Goal: Information Seeking & Learning: Learn about a topic

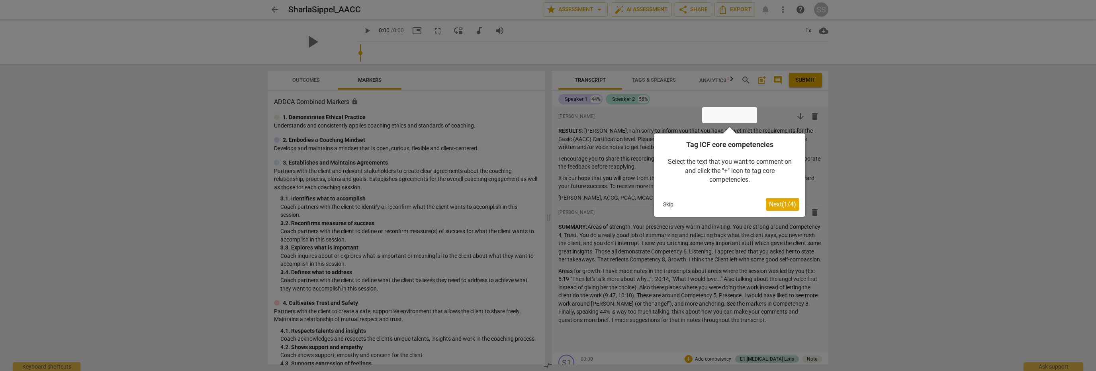
scroll to position [252, 0]
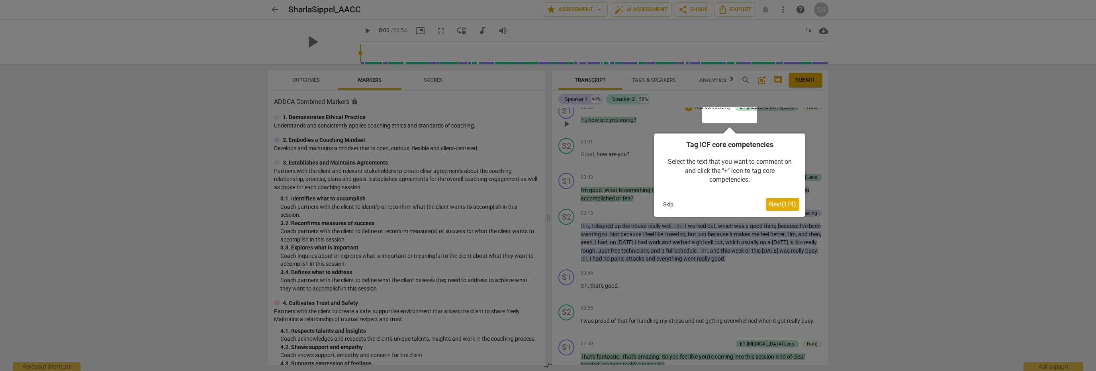
click at [783, 202] on span "Next ( 1 / 4 )" at bounding box center [782, 204] width 27 height 8
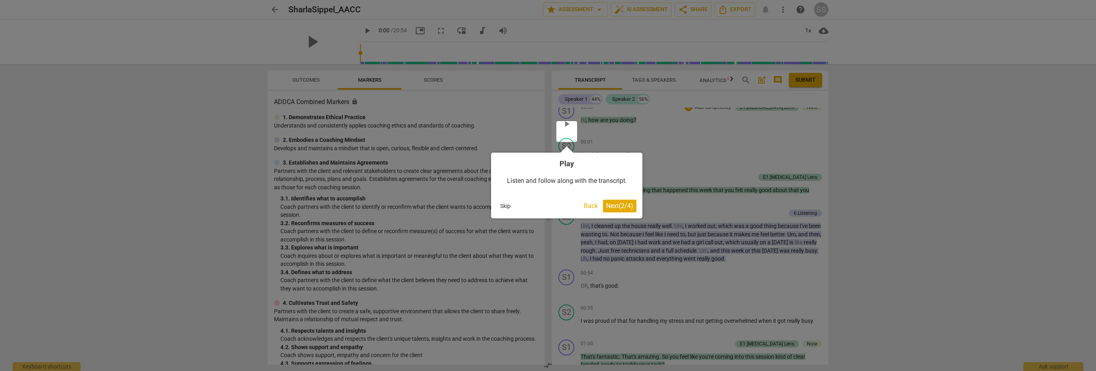
click at [626, 207] on span "Next ( 2 / 4 )" at bounding box center [619, 206] width 27 height 8
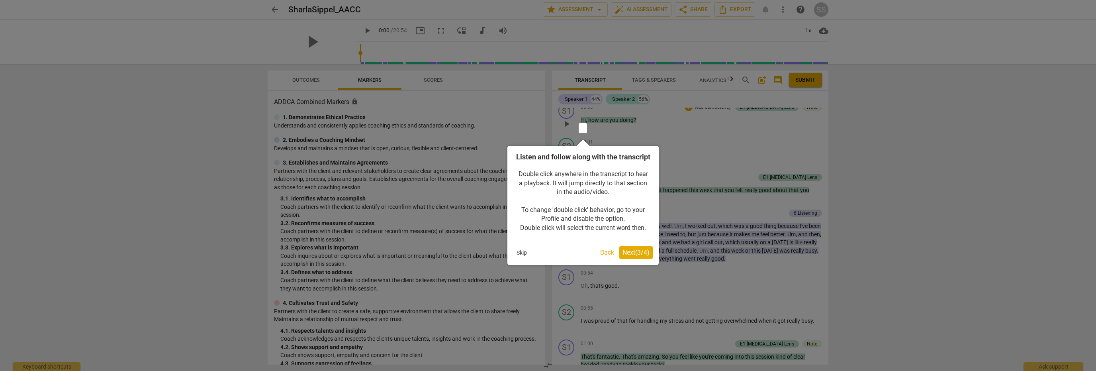
click at [639, 256] on span "Next ( 3 / 4 )" at bounding box center [636, 253] width 27 height 8
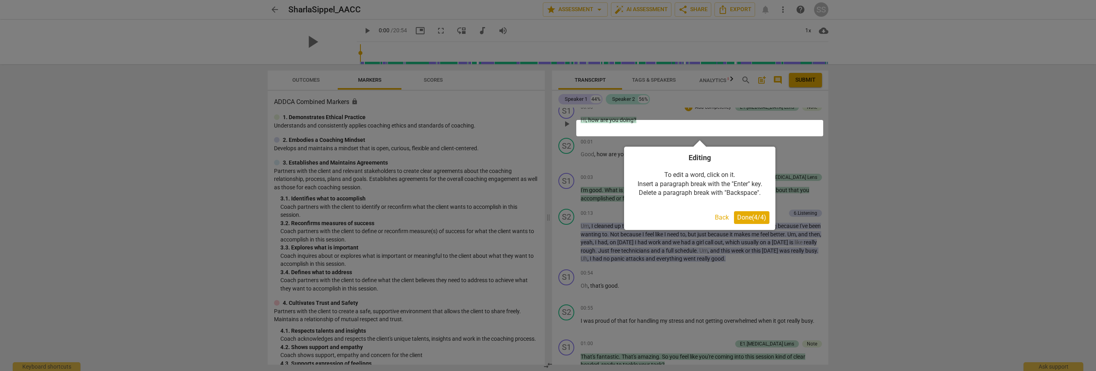
click at [746, 219] on span "Done ( 4 / 4 )" at bounding box center [751, 218] width 29 height 8
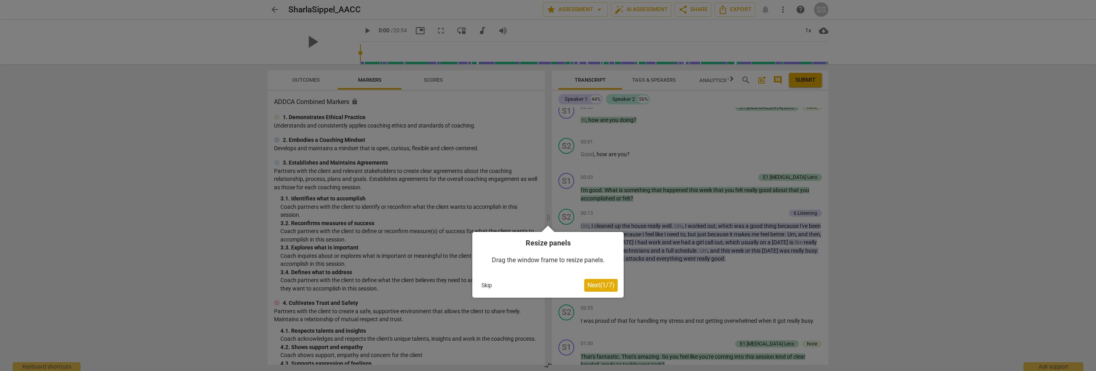
click at [609, 289] on button "Next ( 1 / 7 )" at bounding box center [600, 285] width 33 height 13
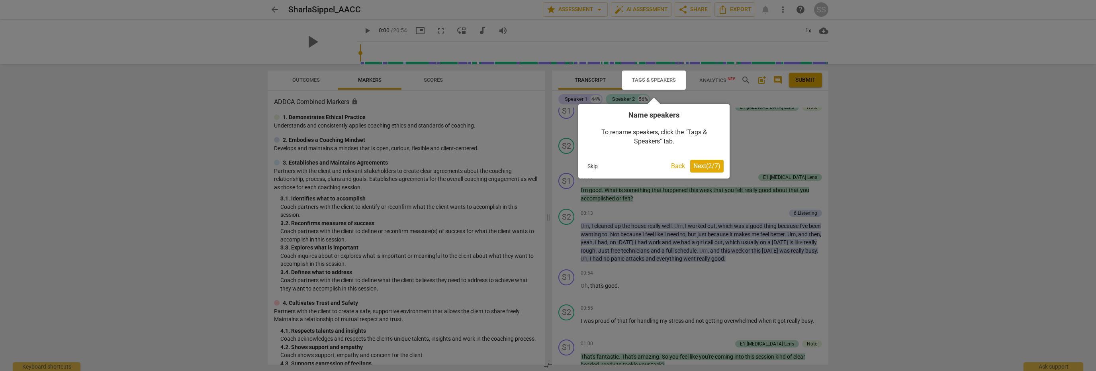
click at [883, 108] on div at bounding box center [548, 185] width 1096 height 371
click at [721, 164] on button "Next ( 2 / 7 )" at bounding box center [706, 166] width 33 height 13
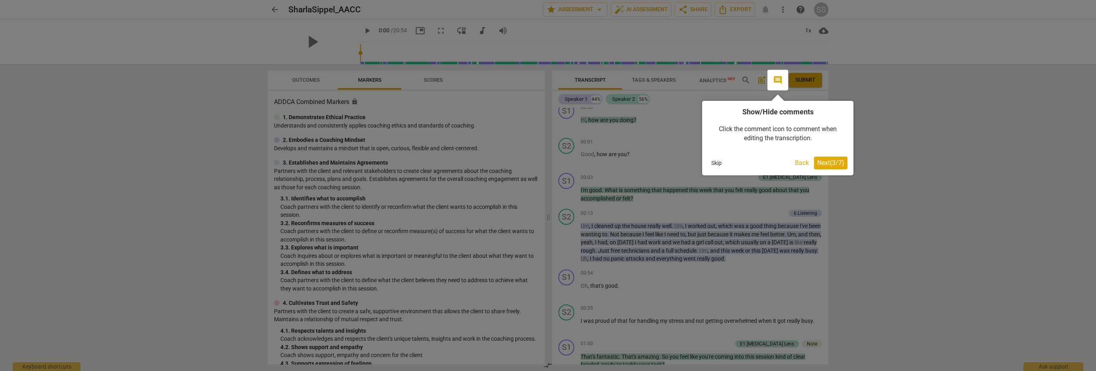
click at [831, 164] on span "Next ( 3 / 7 )" at bounding box center [830, 163] width 27 height 8
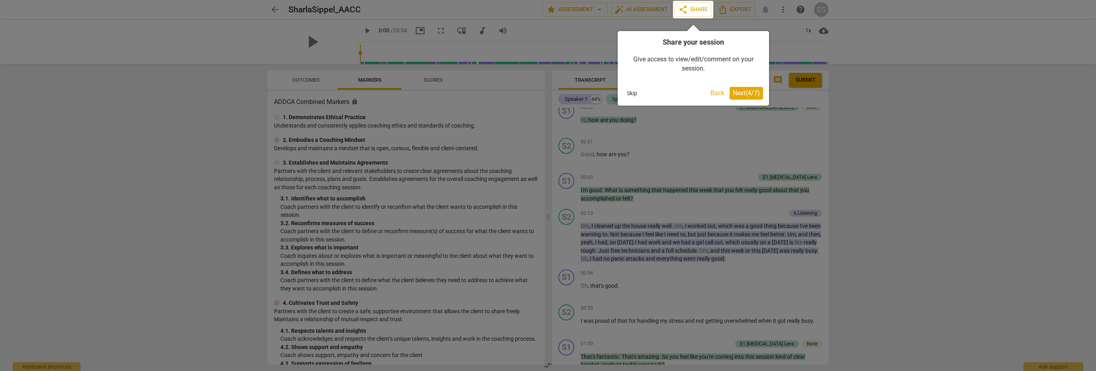
click at [753, 98] on button "Next ( 4 / 7 )" at bounding box center [746, 93] width 33 height 13
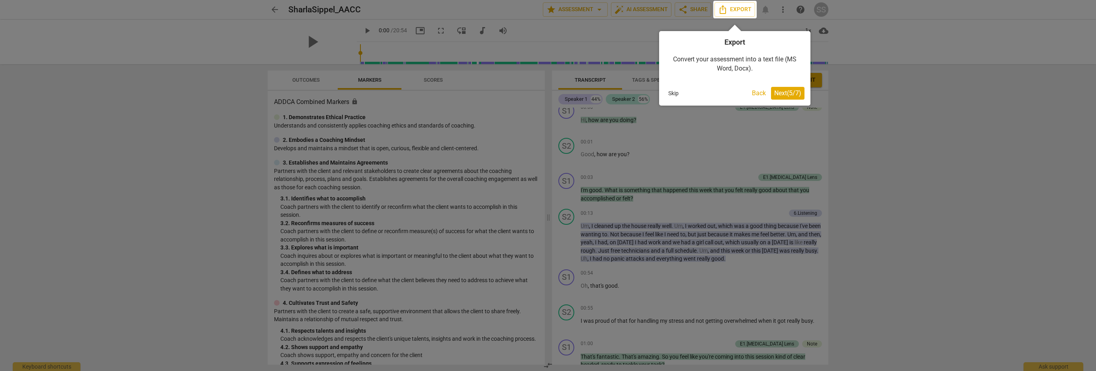
click at [785, 94] on span "Next ( 5 / 7 )" at bounding box center [787, 93] width 27 height 8
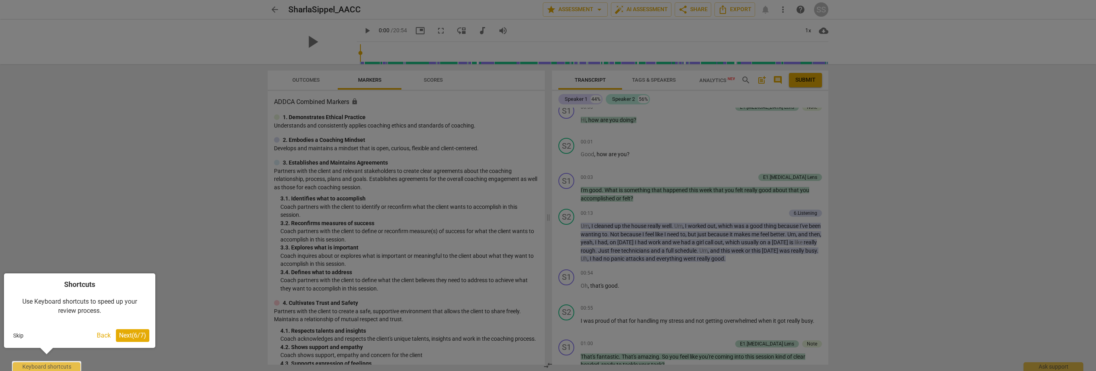
click at [137, 339] on span "Next ( 6 / 7 )" at bounding box center [132, 335] width 27 height 8
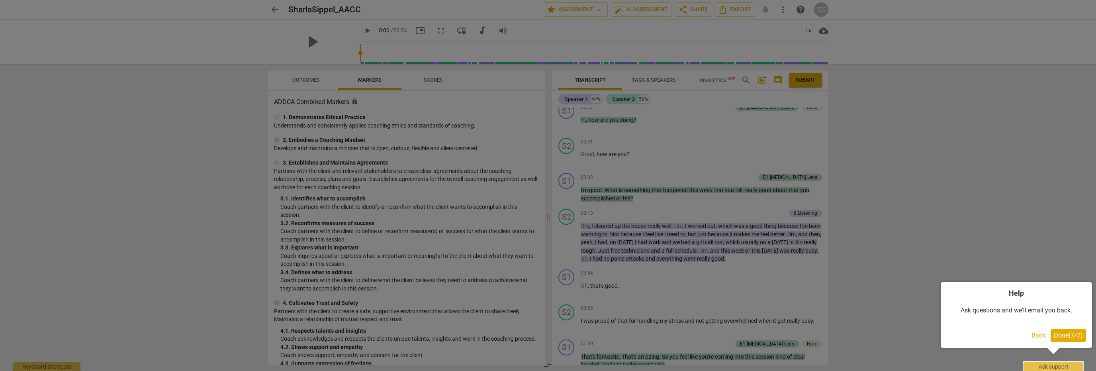
click at [1072, 337] on span "Done ( 7 / 7 )" at bounding box center [1068, 335] width 29 height 8
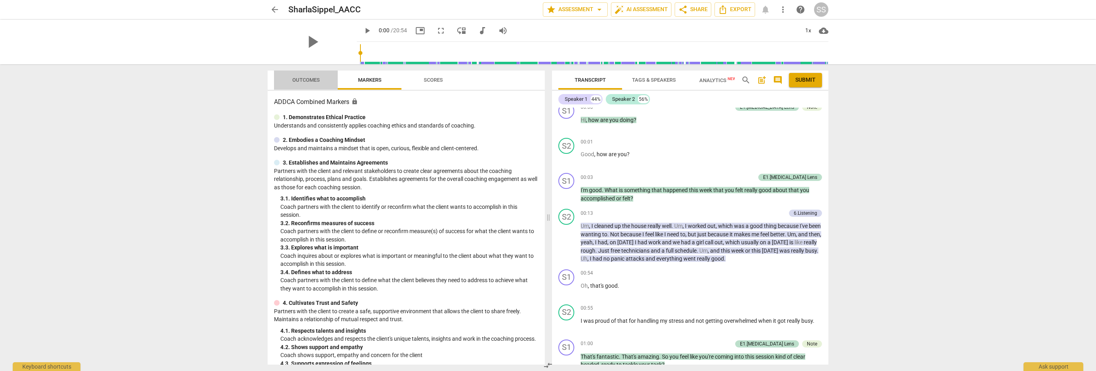
click at [309, 78] on span "Outcomes" at bounding box center [305, 80] width 27 height 6
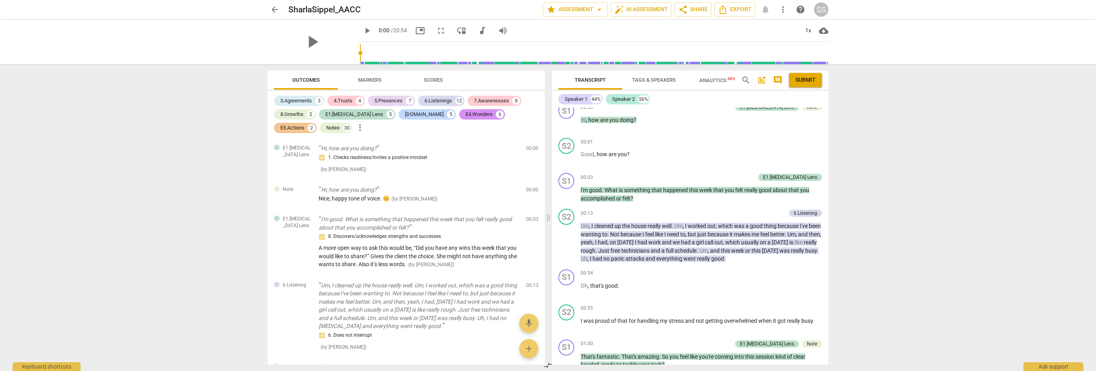
click at [435, 78] on span "Scores" at bounding box center [433, 80] width 19 height 6
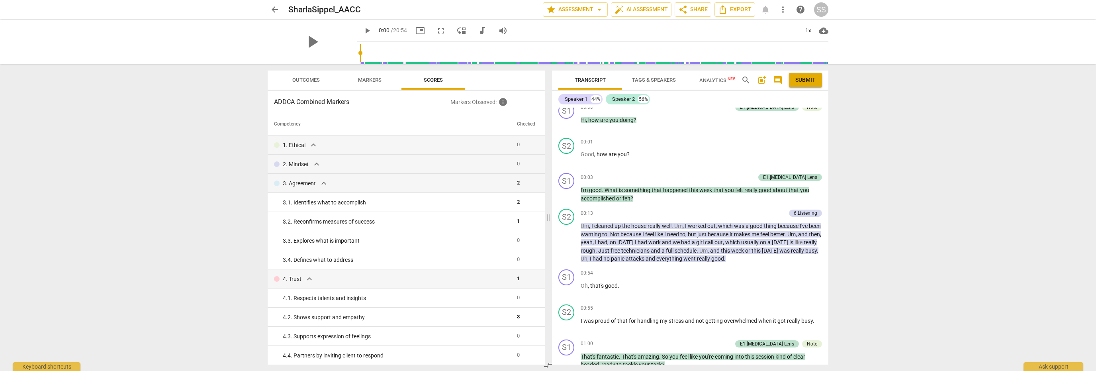
click at [723, 80] on span "Analytics New" at bounding box center [718, 80] width 37 height 6
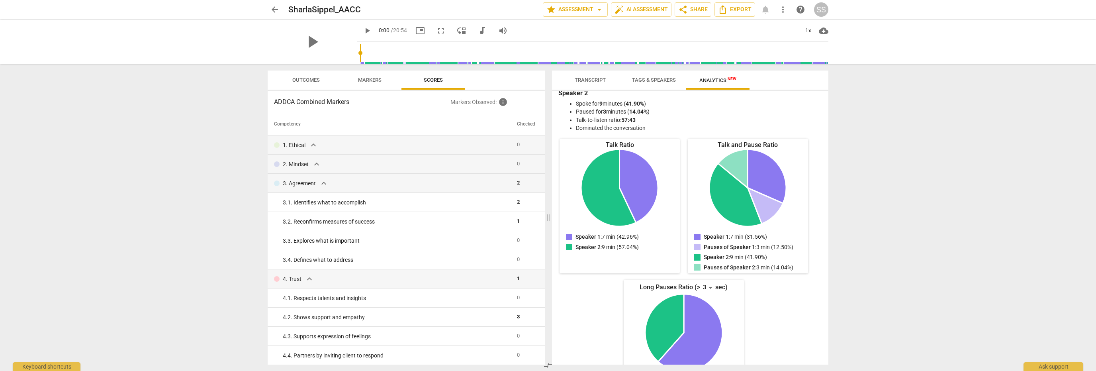
scroll to position [0, 0]
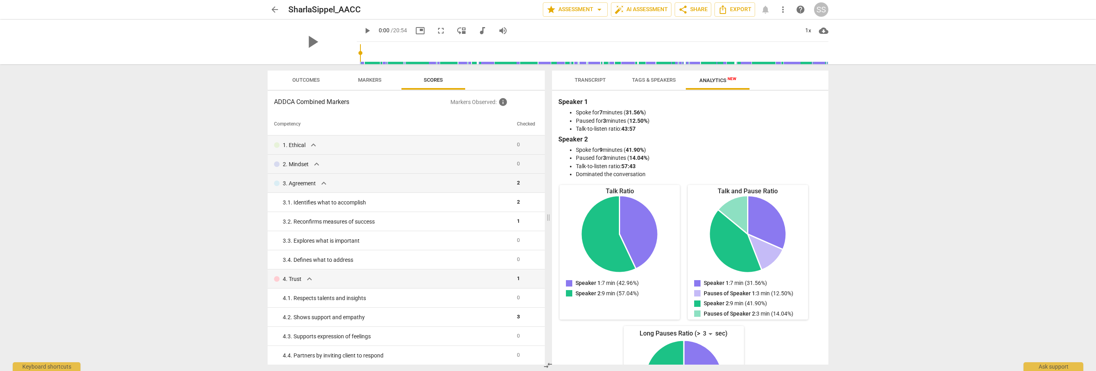
click at [598, 80] on span "Transcript" at bounding box center [590, 80] width 31 height 6
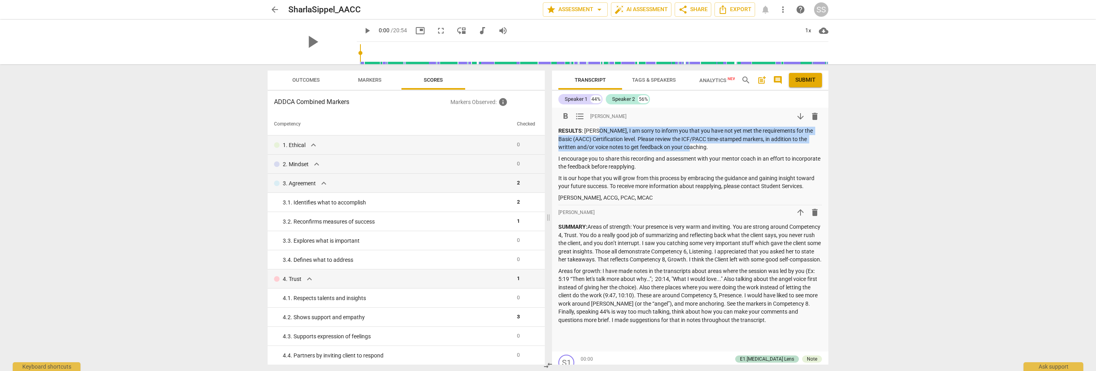
drag, startPoint x: 598, startPoint y: 131, endPoint x: 716, endPoint y: 144, distance: 119.0
click at [716, 144] on p "RESULTS : Sharla, I am sorry to inform you that you have not yet met the requir…" at bounding box center [691, 139] width 264 height 25
click at [316, 80] on span "Outcomes" at bounding box center [305, 80] width 27 height 6
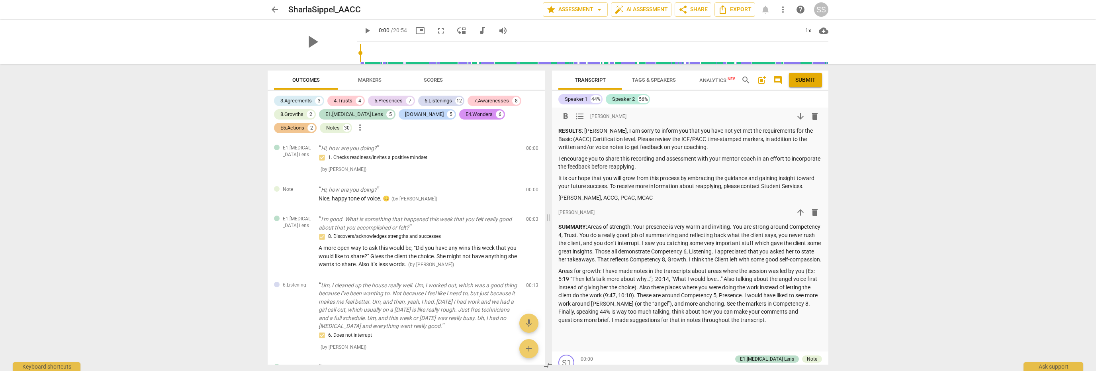
click at [698, 157] on p "I encourage you to share this recording and assessment with your mentor coach i…" at bounding box center [691, 163] width 264 height 16
click at [1013, 235] on div "arrow_back SharlaSippel_AACC edit star Assessment arrow_drop_down auto_fix_high…" at bounding box center [548, 185] width 1096 height 371
click at [1011, 247] on div "arrow_back SharlaSippel_AACC edit star Assessment arrow_drop_down auto_fix_high…" at bounding box center [548, 185] width 1096 height 371
click at [125, 205] on div "arrow_back SharlaSippel_AACC edit star Assessment arrow_drop_down auto_fix_high…" at bounding box center [548, 185] width 1096 height 371
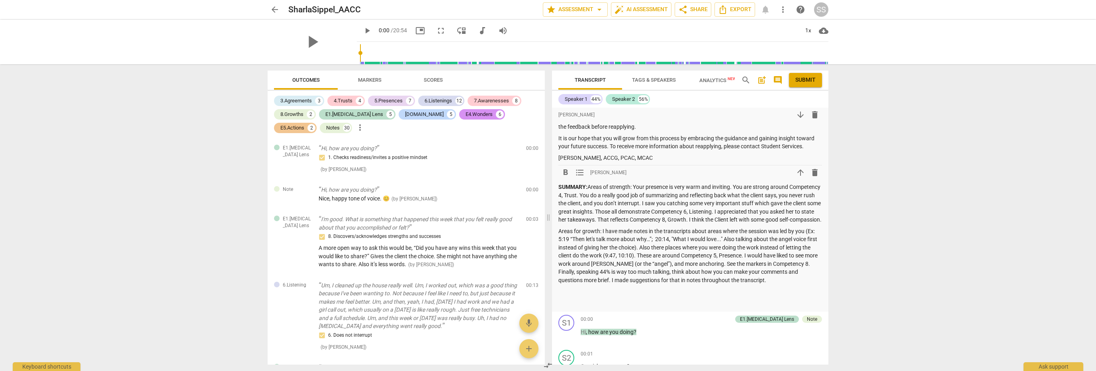
drag, startPoint x: 646, startPoint y: 264, endPoint x: 801, endPoint y: 287, distance: 157.1
click at [801, 284] on p "Areas for growth: I have made notes in the transcripts about areas where the se…" at bounding box center [691, 255] width 264 height 57
click at [781, 284] on p "Areas for growth: I have made notes in the transcripts about areas where the se…" at bounding box center [691, 255] width 264 height 57
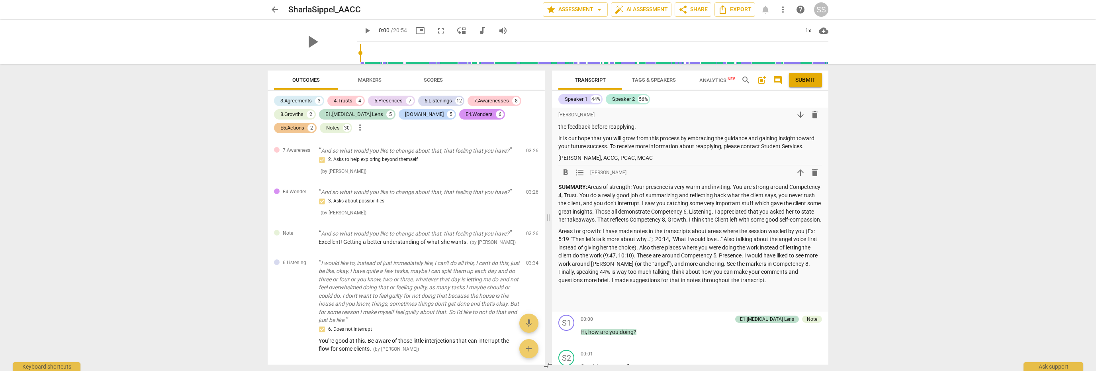
scroll to position [797, 0]
click at [368, 76] on span "Markers" at bounding box center [370, 80] width 43 height 11
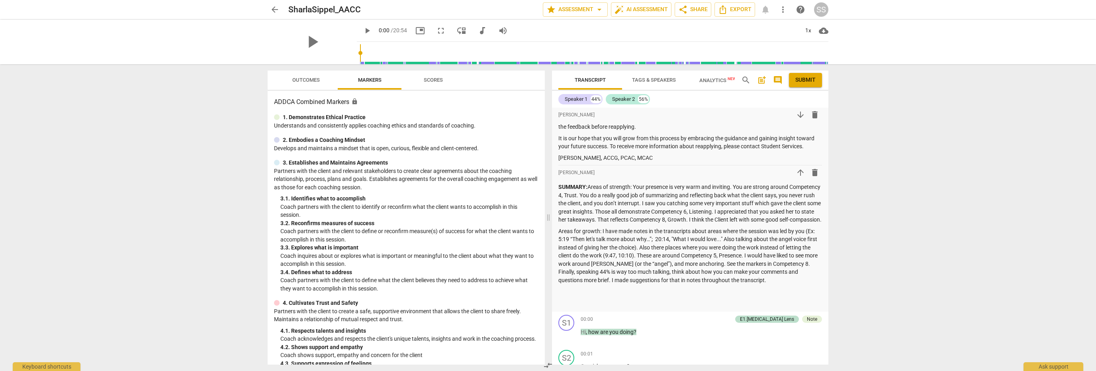
click at [341, 119] on p "1. Demonstrates Ethical Practice" at bounding box center [324, 117] width 83 height 8
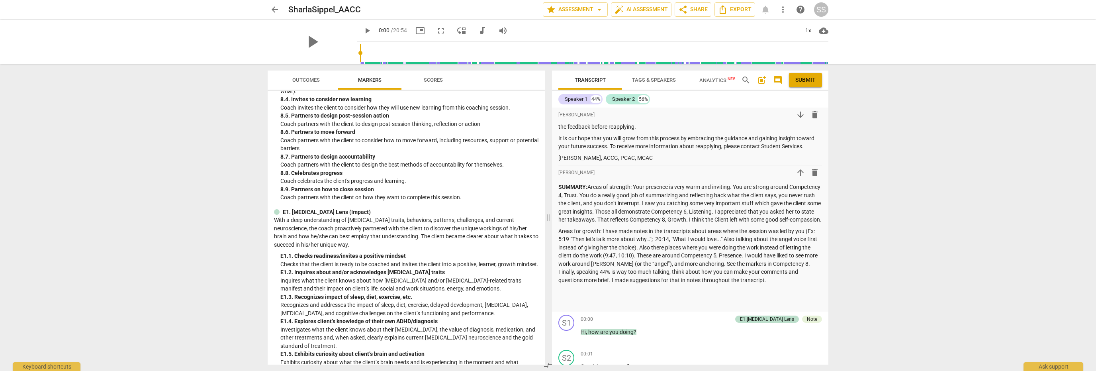
scroll to position [916, 0]
click at [437, 81] on span "Scores" at bounding box center [433, 80] width 19 height 6
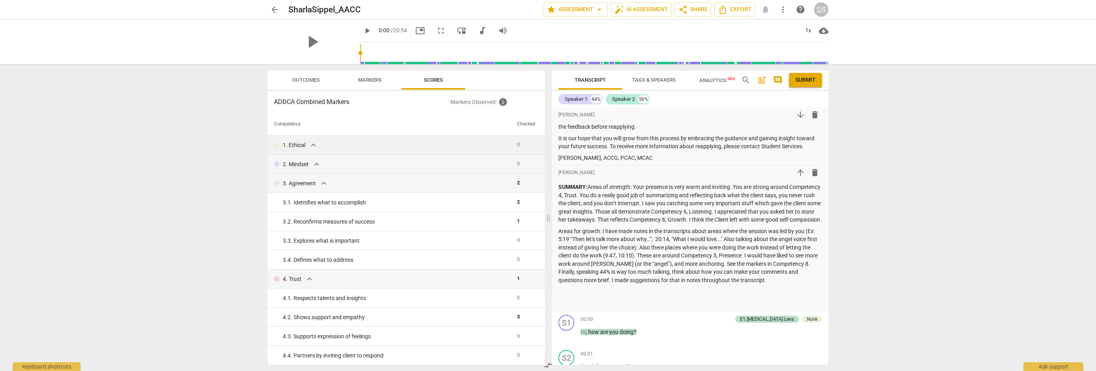
click at [318, 143] on div "1. Ethical expand_more" at bounding box center [392, 145] width 237 height 10
click at [316, 143] on span "expand_more" at bounding box center [314, 145] width 10 height 10
click at [320, 165] on span "expand_more" at bounding box center [317, 164] width 10 height 10
click at [326, 184] on span "expand_more" at bounding box center [324, 183] width 10 height 10
click at [306, 207] on span "expand_more" at bounding box center [310, 203] width 10 height 10
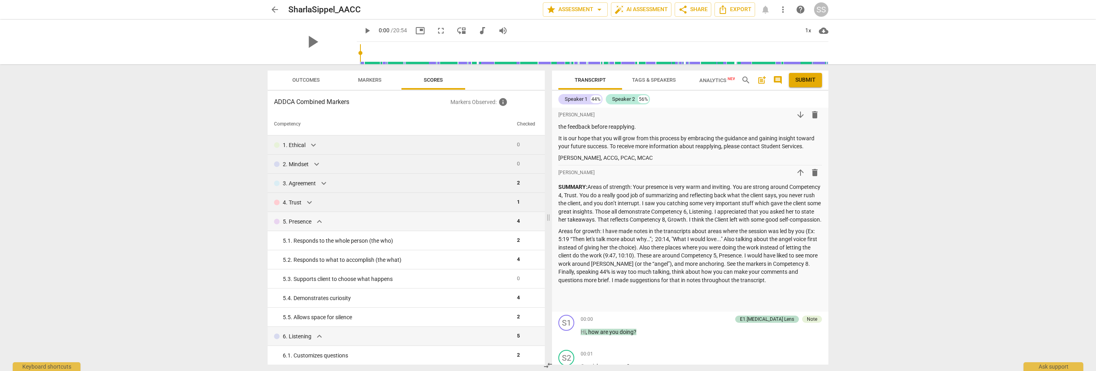
click at [308, 206] on span "expand_more" at bounding box center [310, 203] width 10 height 10
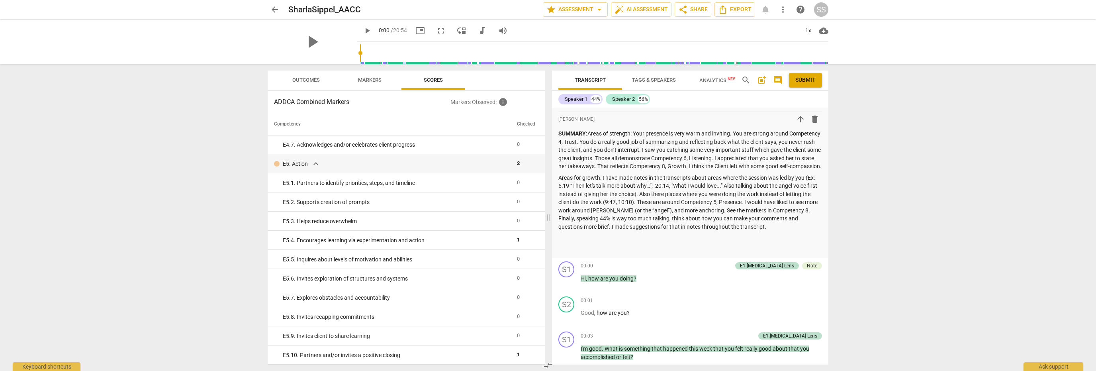
scroll to position [199, 0]
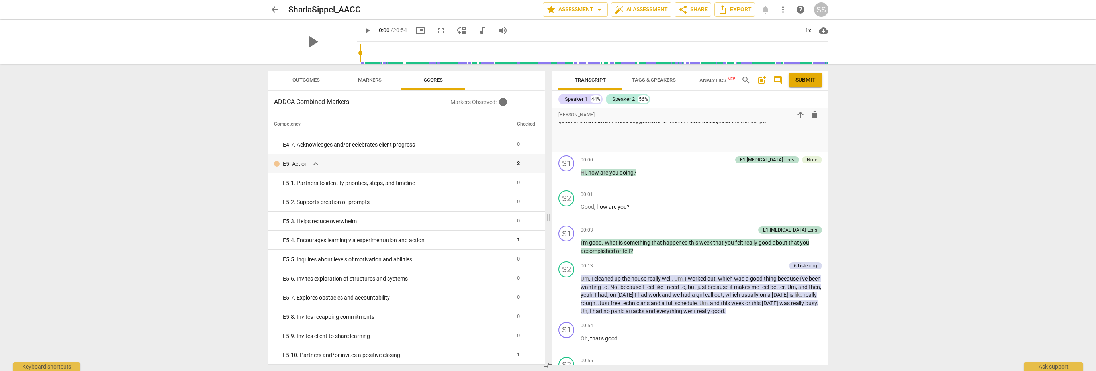
click at [306, 81] on span "Outcomes" at bounding box center [305, 80] width 27 height 6
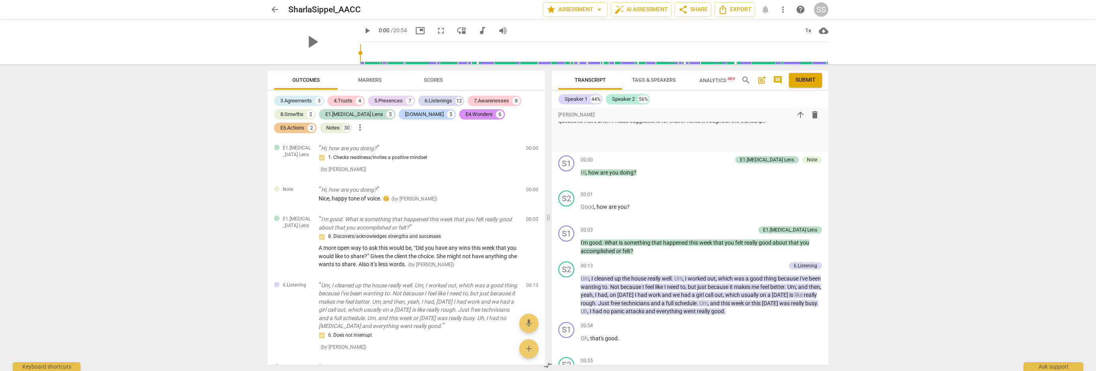
click at [657, 82] on span "Tags & Speakers" at bounding box center [654, 80] width 44 height 6
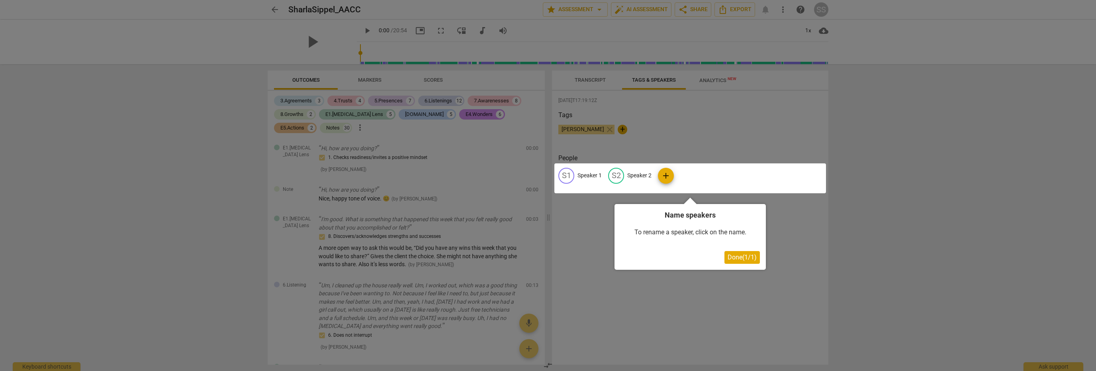
click at [895, 137] on div at bounding box center [548, 185] width 1096 height 371
click at [723, 82] on div at bounding box center [548, 185] width 1096 height 371
click at [747, 258] on span "Done ( 1 / 1 )" at bounding box center [742, 257] width 29 height 8
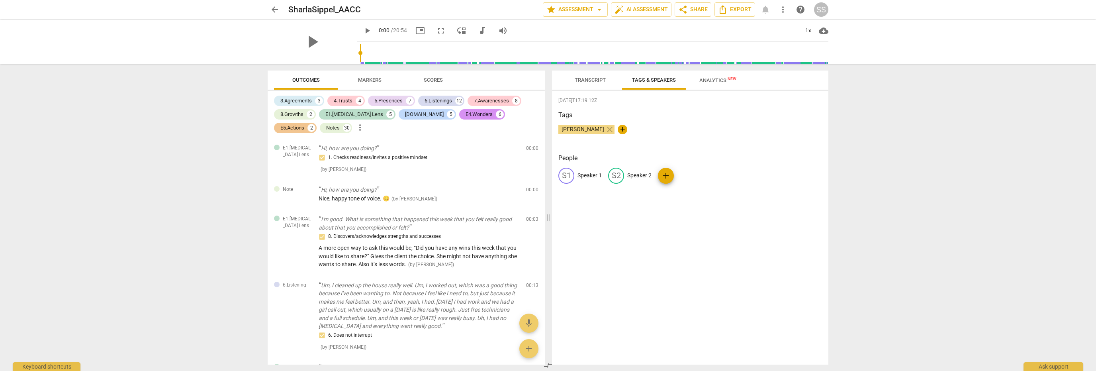
click at [705, 80] on span "Analytics New" at bounding box center [718, 80] width 37 height 6
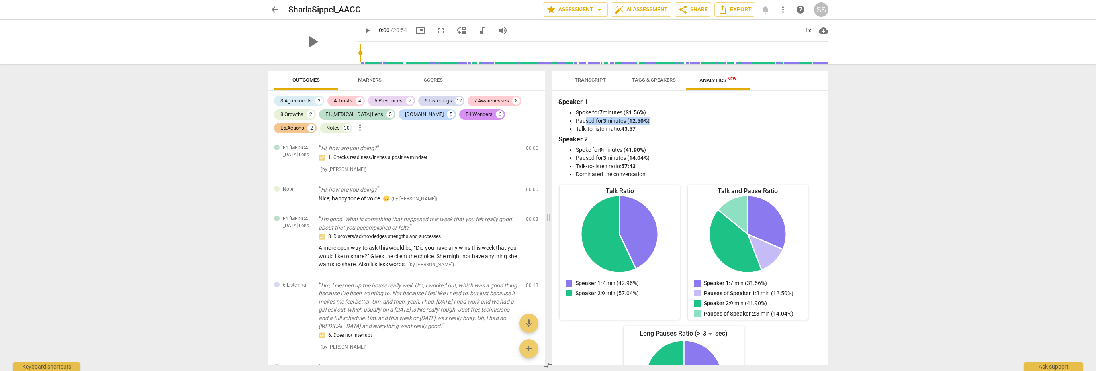
drag, startPoint x: 585, startPoint y: 117, endPoint x: 657, endPoint y: 119, distance: 71.7
click at [657, 119] on li "Paused for 3 minutes ( 12.50% )" at bounding box center [698, 121] width 245 height 8
click at [669, 128] on li "Talk-to-listen ratio: 43:57" at bounding box center [698, 129] width 245 height 8
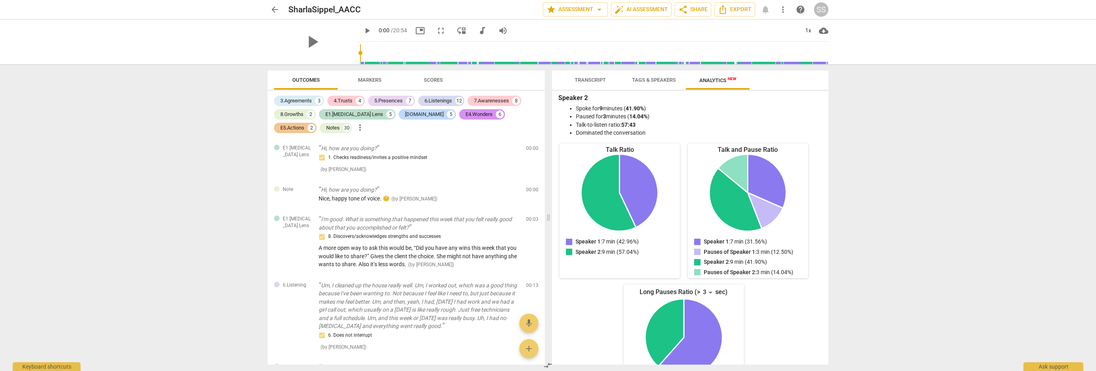
scroll to position [0, 0]
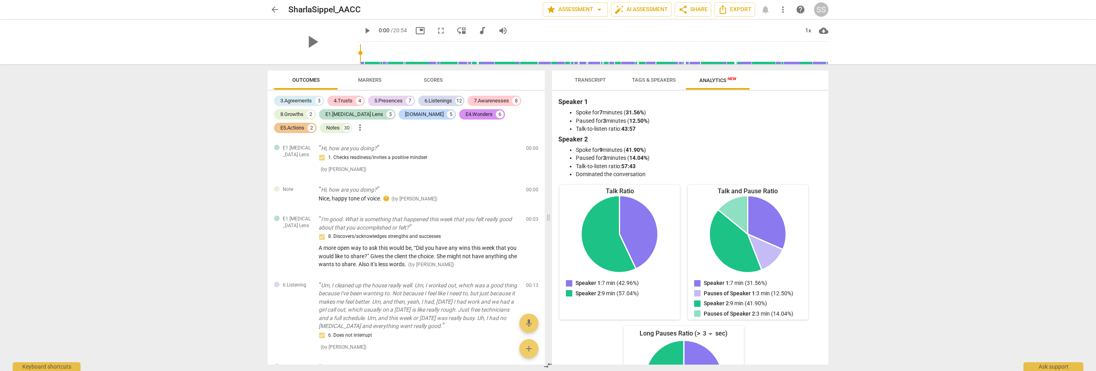
click at [660, 82] on span "Tags & Speakers" at bounding box center [654, 80] width 44 height 6
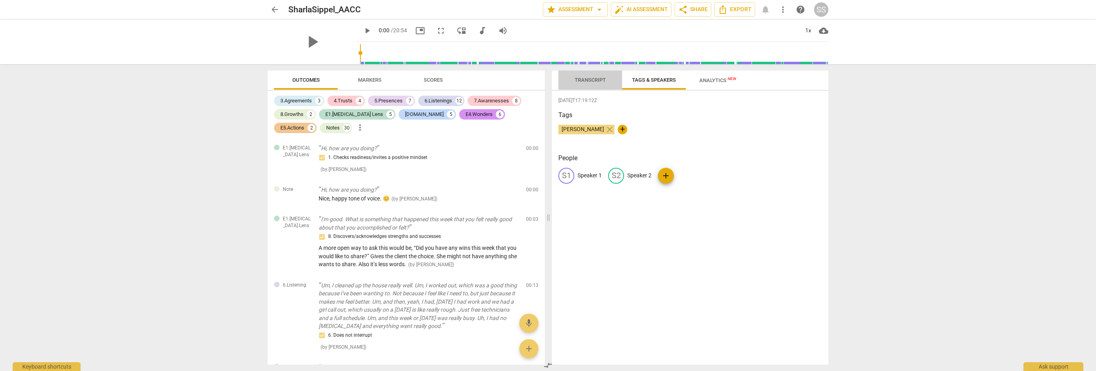
click at [589, 77] on span "Transcript" at bounding box center [590, 80] width 31 height 6
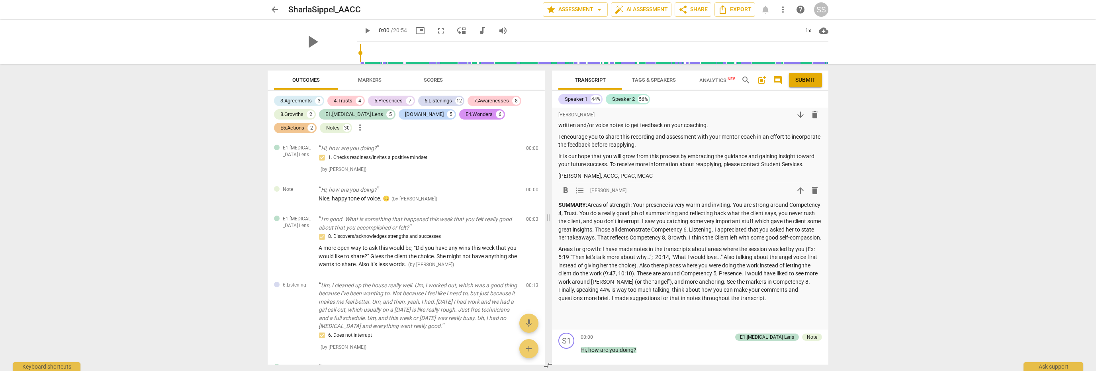
scroll to position [40, 0]
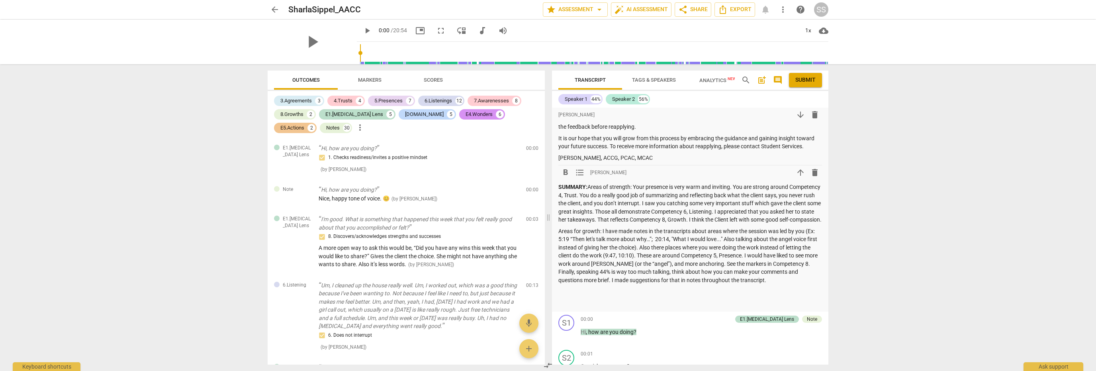
drag, startPoint x: 776, startPoint y: 288, endPoint x: 717, endPoint y: 265, distance: 63.2
click at [717, 265] on p "Areas for growth: I have made notes in the transcripts about areas where the se…" at bounding box center [691, 255] width 264 height 57
click at [704, 267] on p "Areas for growth: I have made notes in the transcripts about areas where the se…" at bounding box center [691, 255] width 264 height 57
drag, startPoint x: 724, startPoint y: 275, endPoint x: 768, endPoint y: 288, distance: 45.1
click at [766, 284] on p "Areas for growth: I have made notes in the transcripts about areas where the se…" at bounding box center [691, 255] width 264 height 57
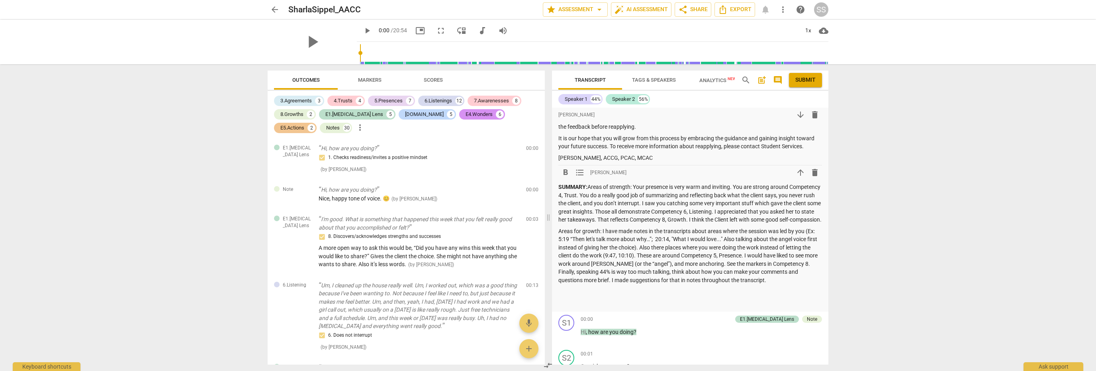
click at [773, 284] on p "Areas for growth: I have made notes in the transcripts about areas where the se…" at bounding box center [691, 255] width 264 height 57
drag, startPoint x: 781, startPoint y: 291, endPoint x: 557, endPoint y: 278, distance: 224.2
click at [557, 278] on div "format_bold format_list_bulleted Linda King arrow_downward delete RESULTS : Sha…" at bounding box center [690, 190] width 276 height 244
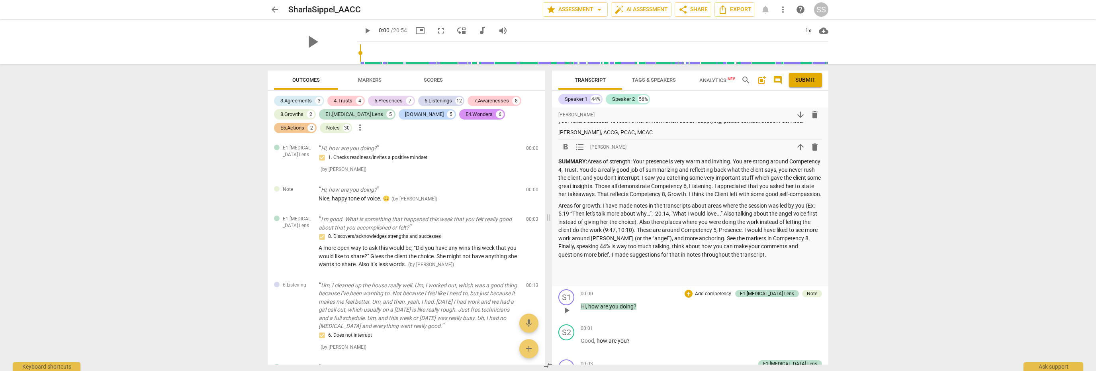
scroll to position [80, 0]
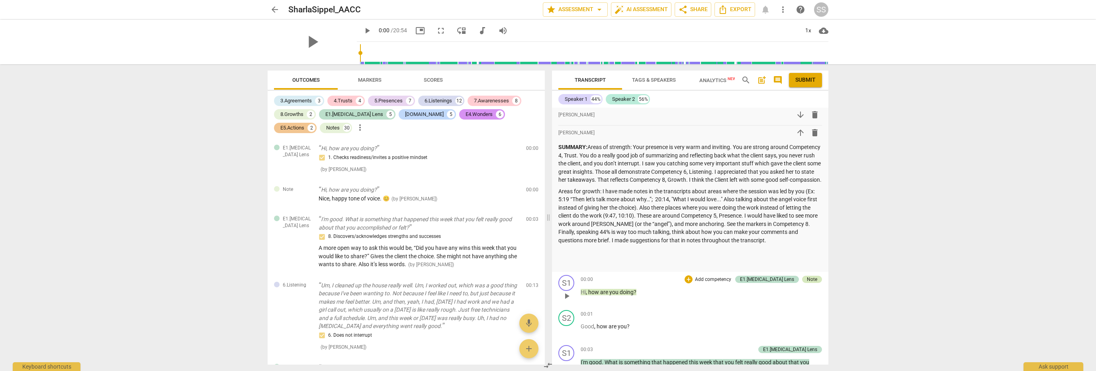
click at [814, 283] on div "Note" at bounding box center [812, 279] width 10 height 7
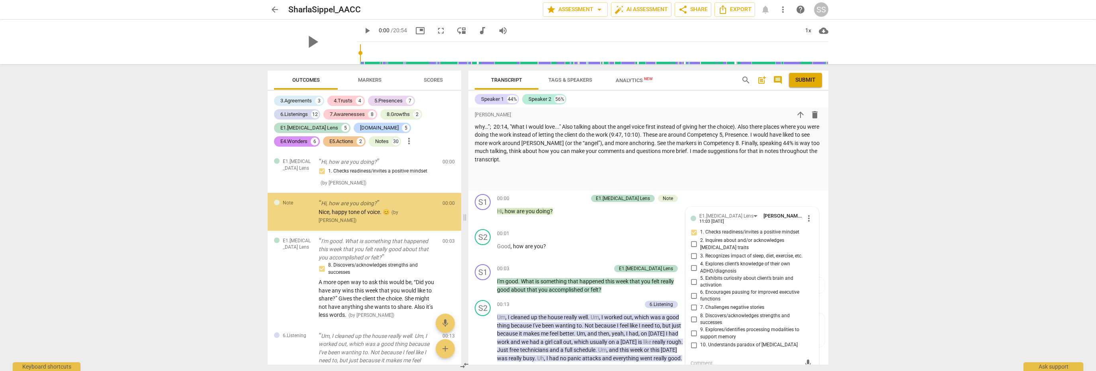
scroll to position [127, 0]
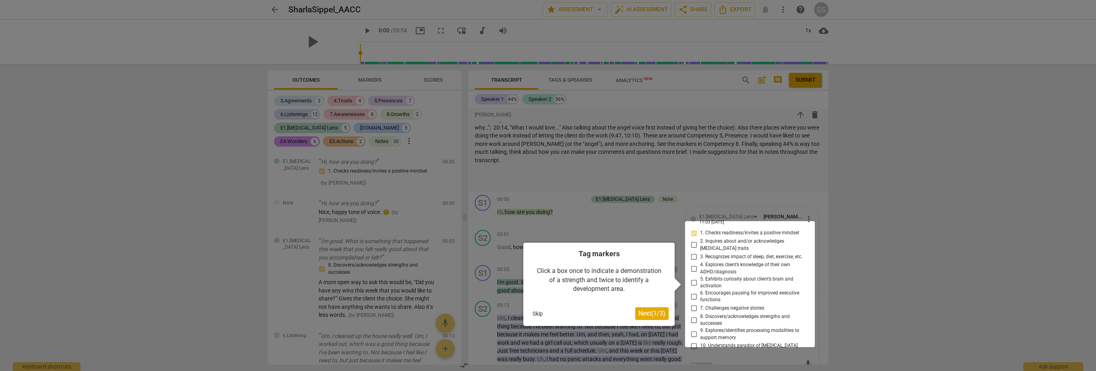
click at [658, 311] on span "Next ( 1 / 3 )" at bounding box center [652, 314] width 27 height 8
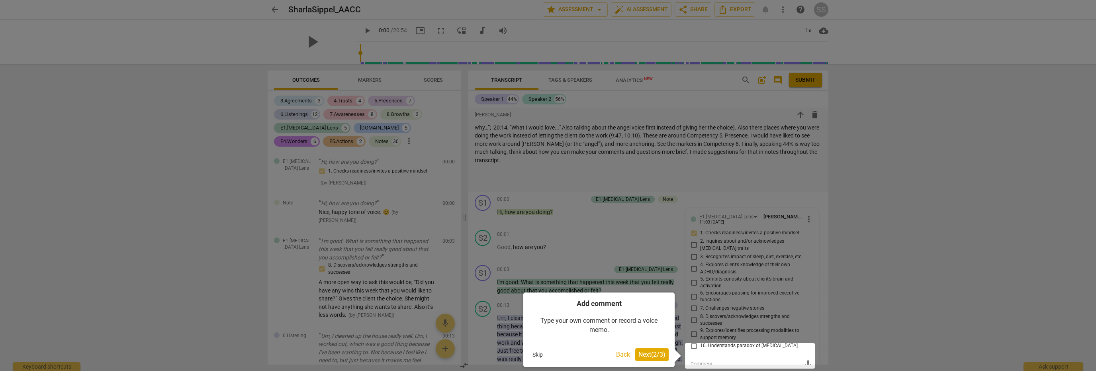
click at [660, 347] on div "Add comment Type your own comment or record a voice memo. Skip Back Next ( 2 / …" at bounding box center [598, 329] width 151 height 74
click at [661, 351] on span "Next ( 2 / 3 )" at bounding box center [652, 355] width 27 height 8
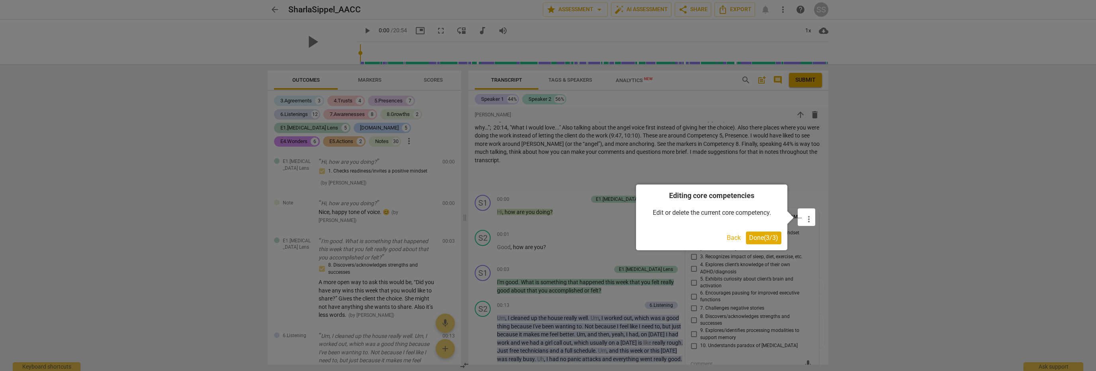
click at [759, 232] on button "Done ( 3 / 3 )" at bounding box center [763, 237] width 35 height 13
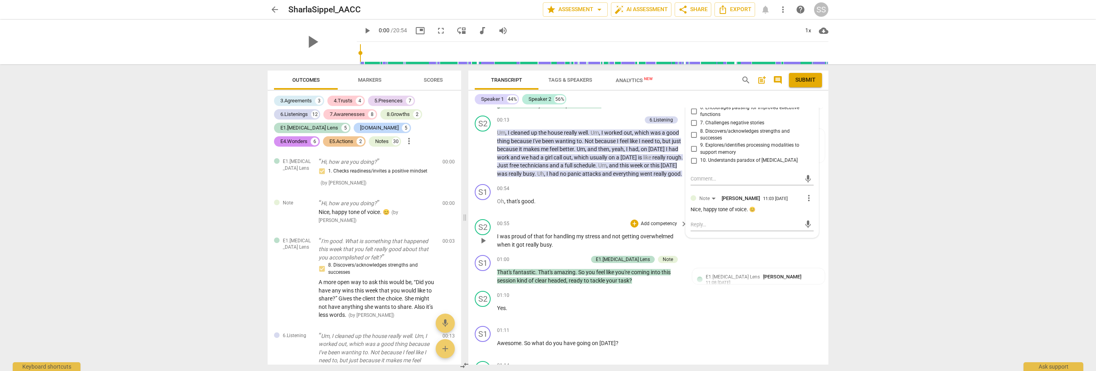
scroll to position [326, 0]
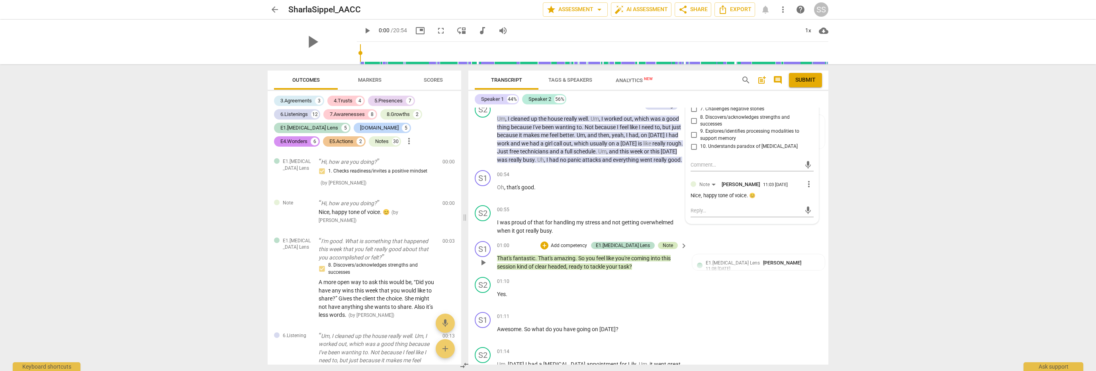
click at [669, 249] on div "Note" at bounding box center [668, 245] width 10 height 7
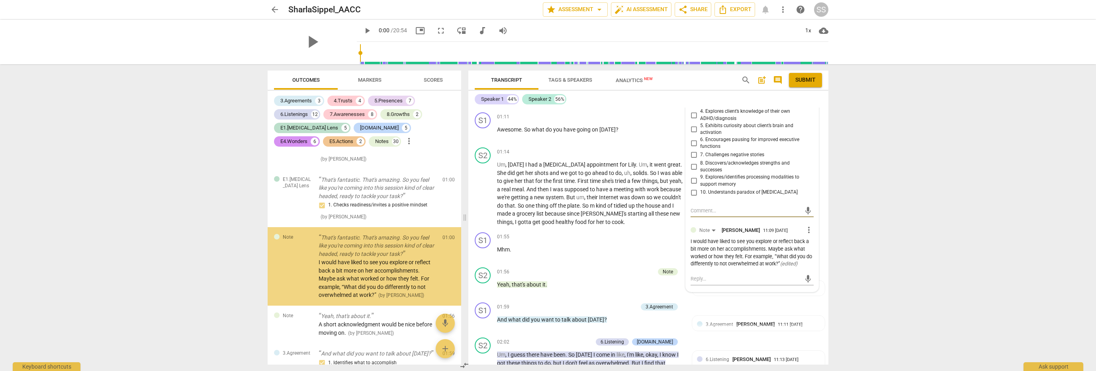
scroll to position [540, 0]
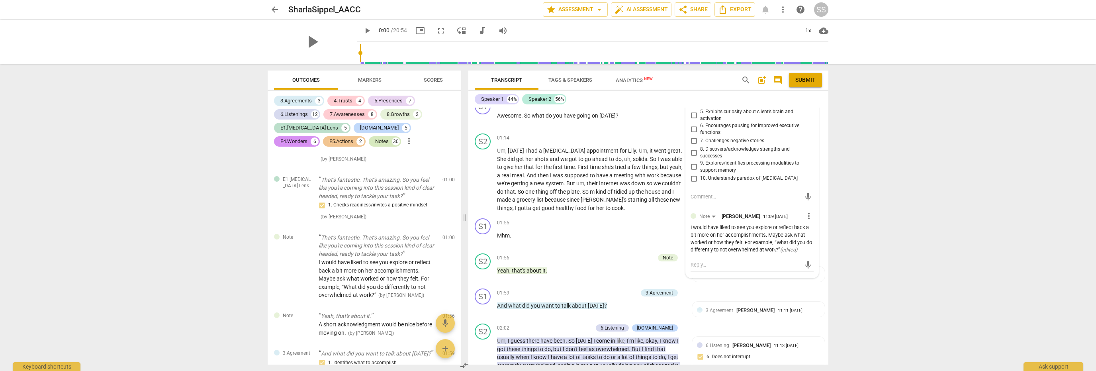
click at [369, 146] on div "Notes 30" at bounding box center [385, 141] width 32 height 10
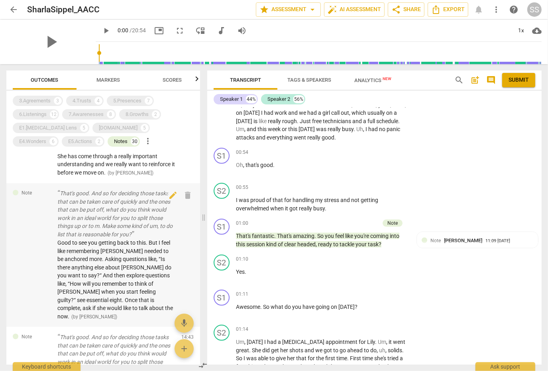
scroll to position [1912, 0]
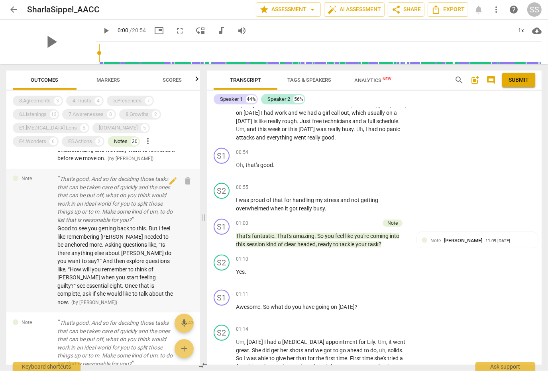
drag, startPoint x: 114, startPoint y: 81, endPoint x: 19, endPoint y: 284, distance: 224.2
click at [19, 284] on div "Note That's good. And so for deciding those tasks that can be taken care of qui…" at bounding box center [103, 241] width 194 height 144
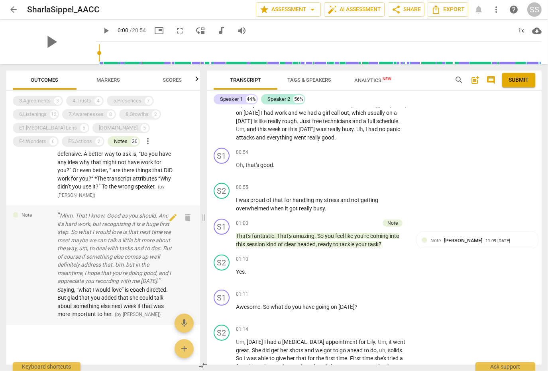
scroll to position [2377, 0]
click at [363, 81] on span "Analytics New" at bounding box center [373, 80] width 37 height 6
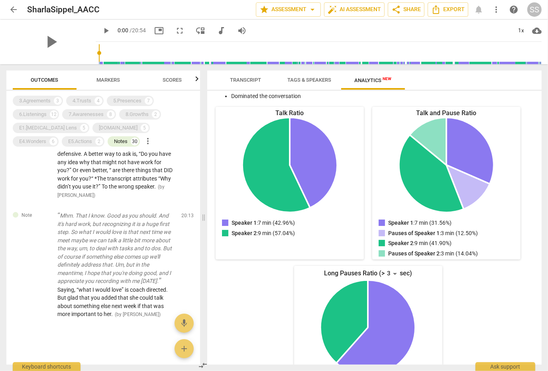
scroll to position [0, 0]
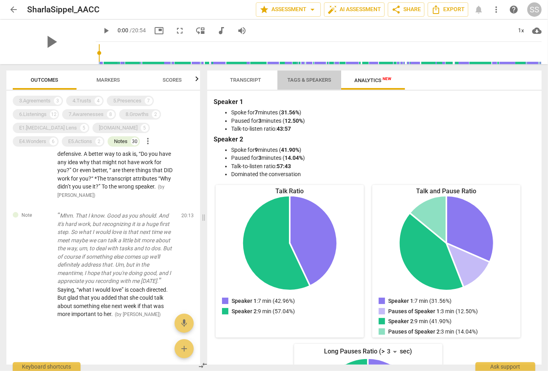
click at [312, 77] on span "Tags & Speakers" at bounding box center [309, 80] width 44 height 6
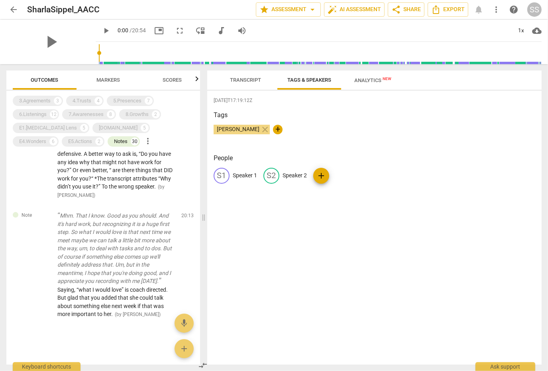
click at [250, 83] on span "Transcript" at bounding box center [245, 80] width 50 height 11
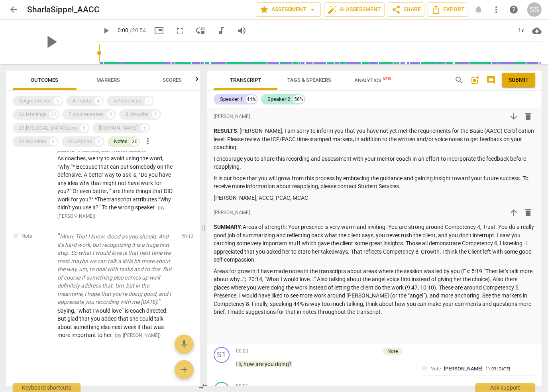
scroll to position [2356, 0]
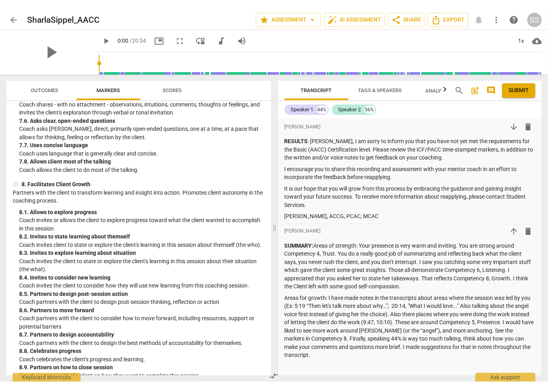
scroll to position [757, 0]
